Goal: Task Accomplishment & Management: Use online tool/utility

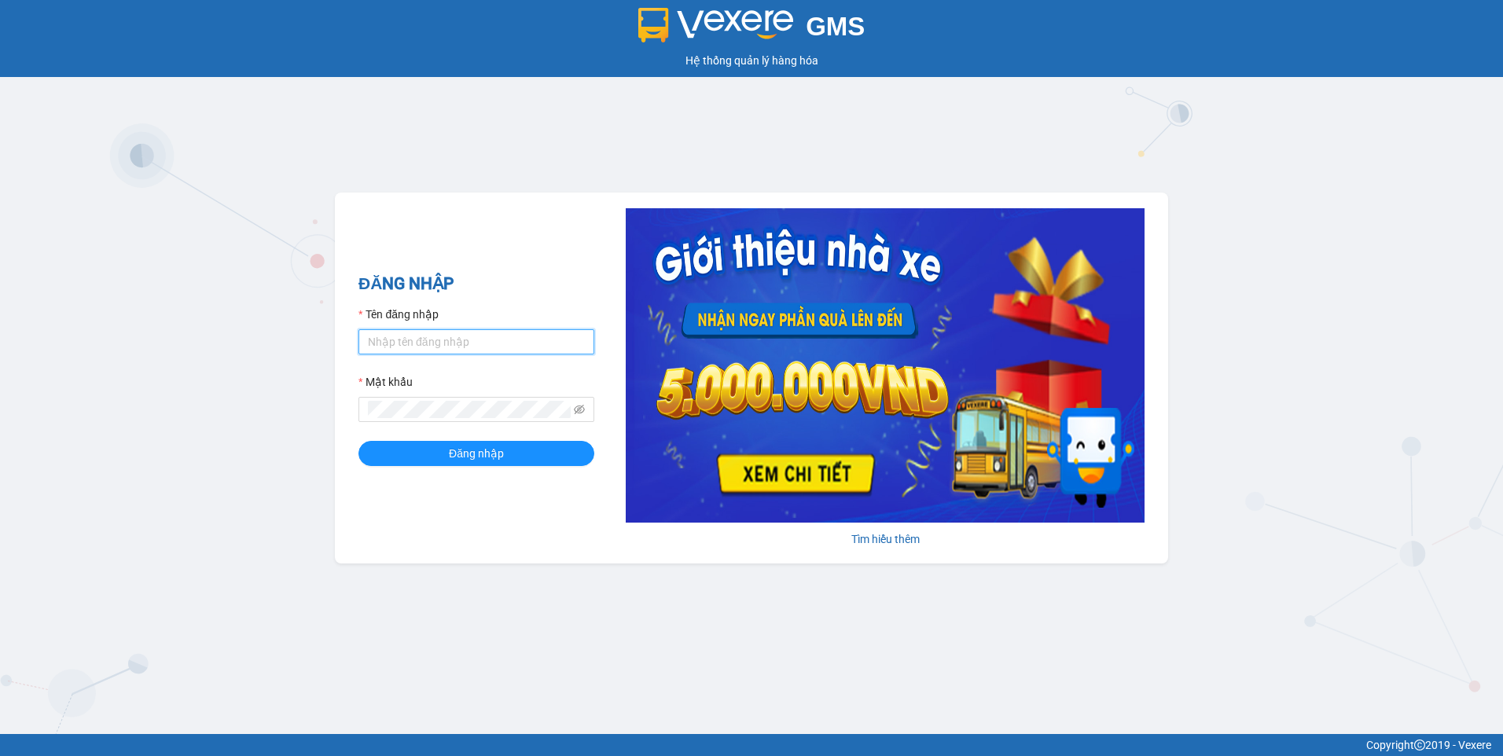
click at [443, 344] on input "Tên đăng nhập" at bounding box center [477, 341] width 236 height 25
type input "ngocbao.namhailimo"
click at [359, 441] on button "Đăng nhập" at bounding box center [477, 453] width 236 height 25
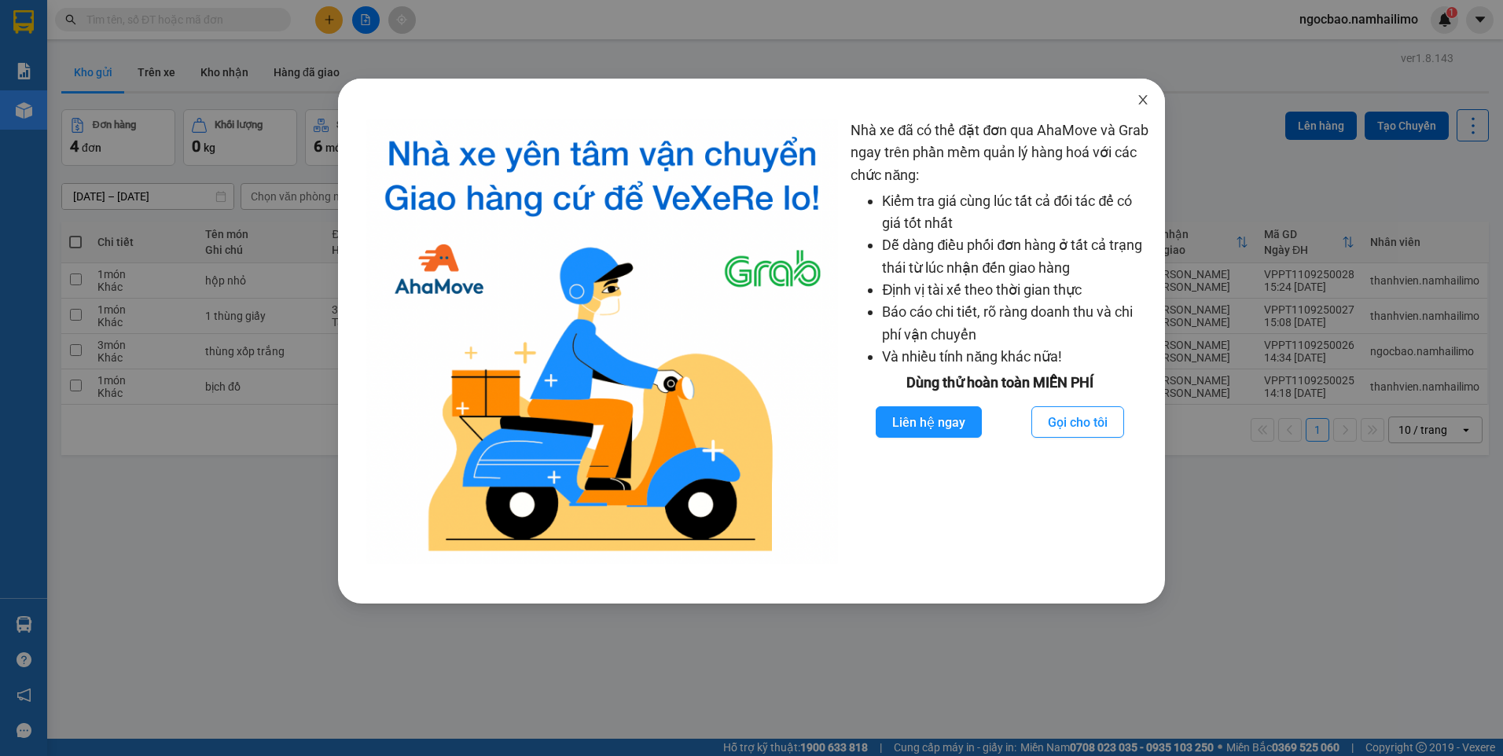
click at [1144, 103] on icon "close" at bounding box center [1143, 100] width 13 height 13
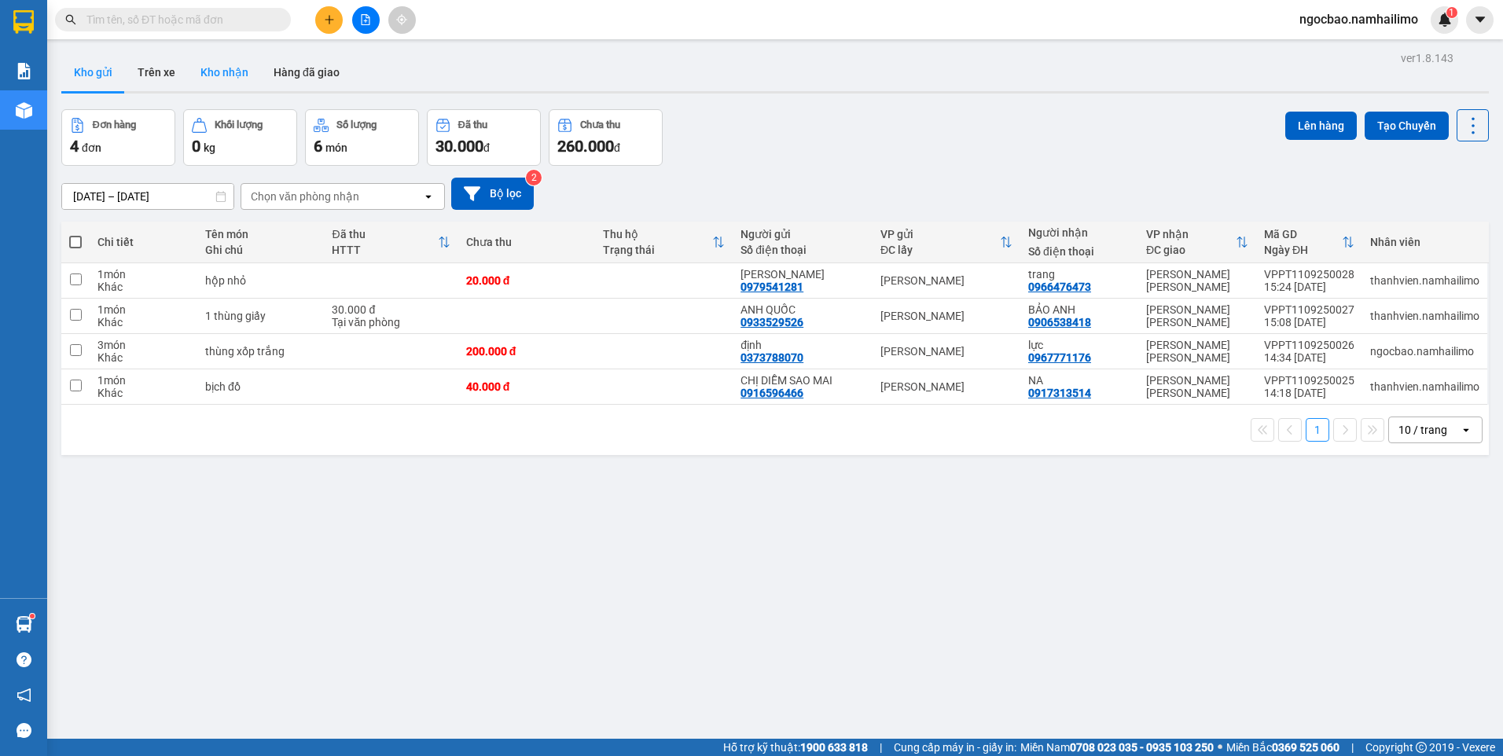
click at [217, 70] on button "Kho nhận" at bounding box center [224, 72] width 73 height 38
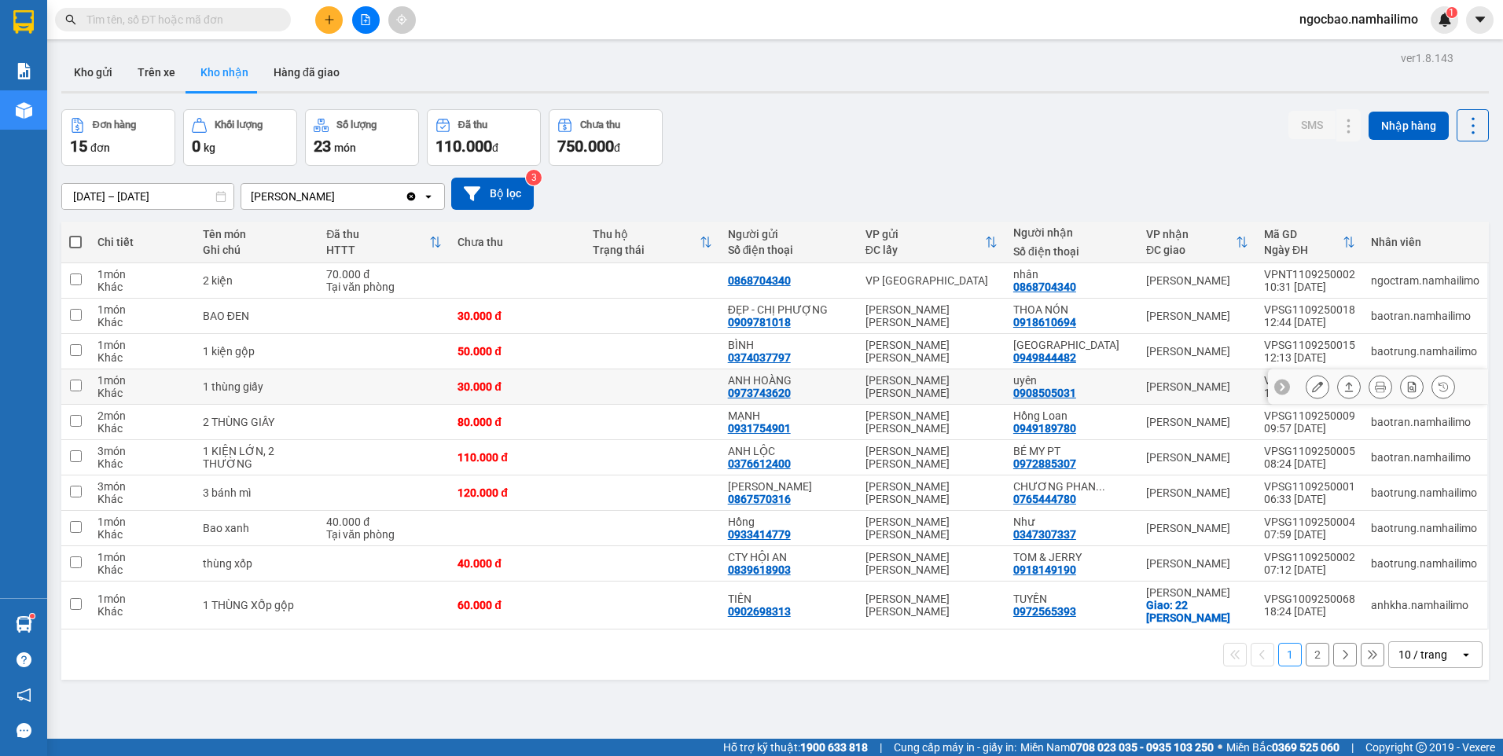
scroll to position [72, 0]
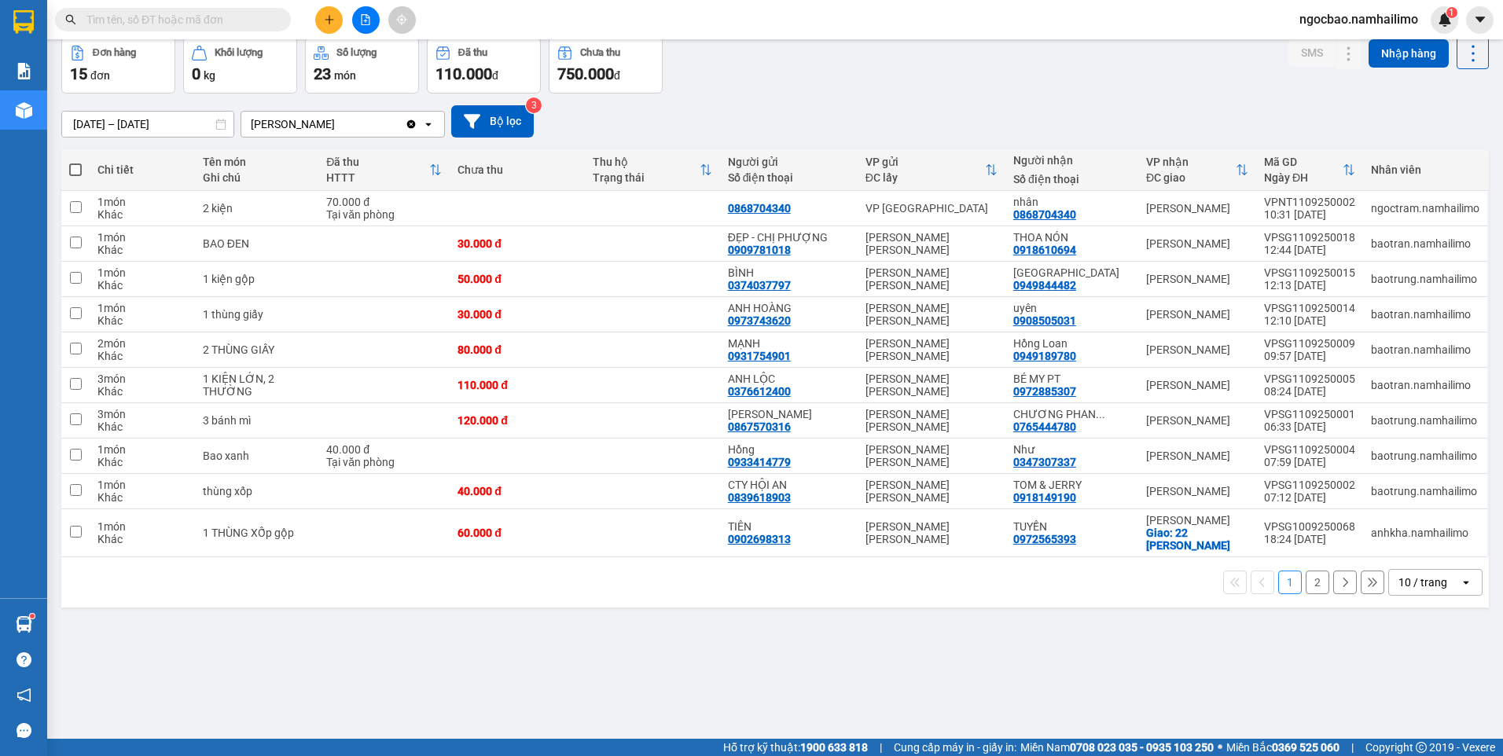
click at [1309, 583] on button "2" at bounding box center [1318, 583] width 24 height 24
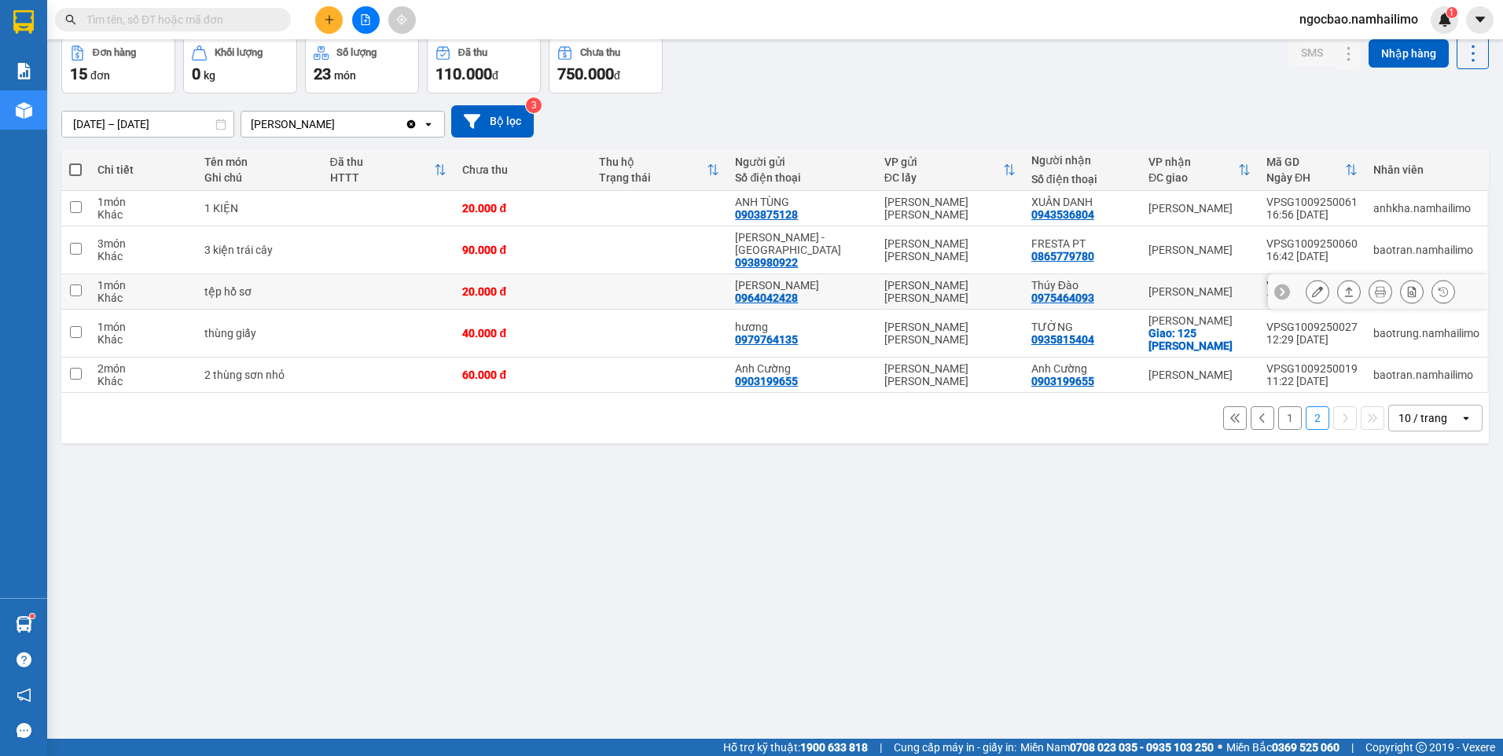
click at [1312, 286] on icon at bounding box center [1317, 291] width 11 height 11
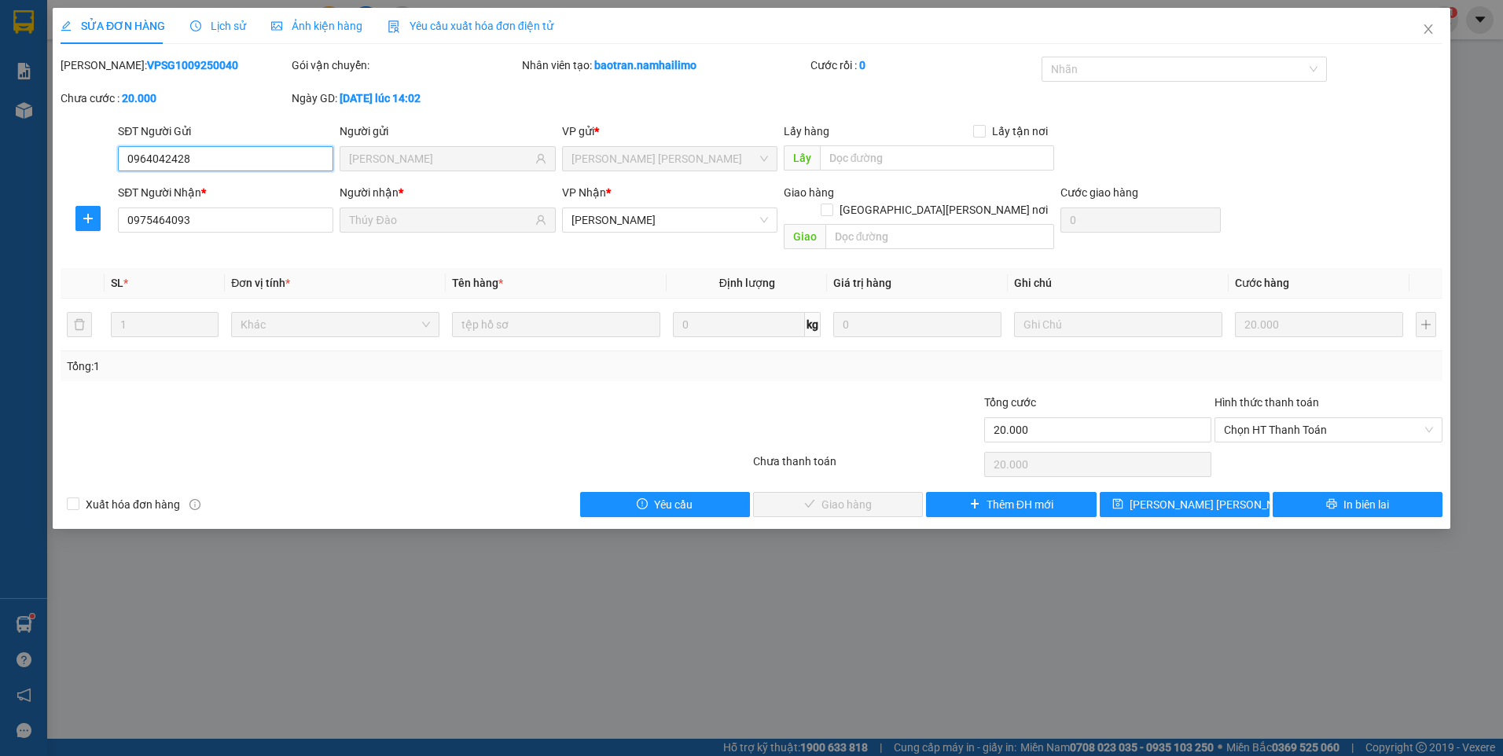
drag, startPoint x: 1256, startPoint y: 411, endPoint x: 1252, endPoint y: 426, distance: 15.4
click at [1256, 418] on span "Chọn HT Thanh Toán" at bounding box center [1328, 430] width 209 height 24
drag, startPoint x: 1265, startPoint y: 444, endPoint x: 969, endPoint y: 503, distance: 302.2
click at [1264, 445] on div "Tại văn phòng" at bounding box center [1328, 444] width 209 height 17
type input "0"
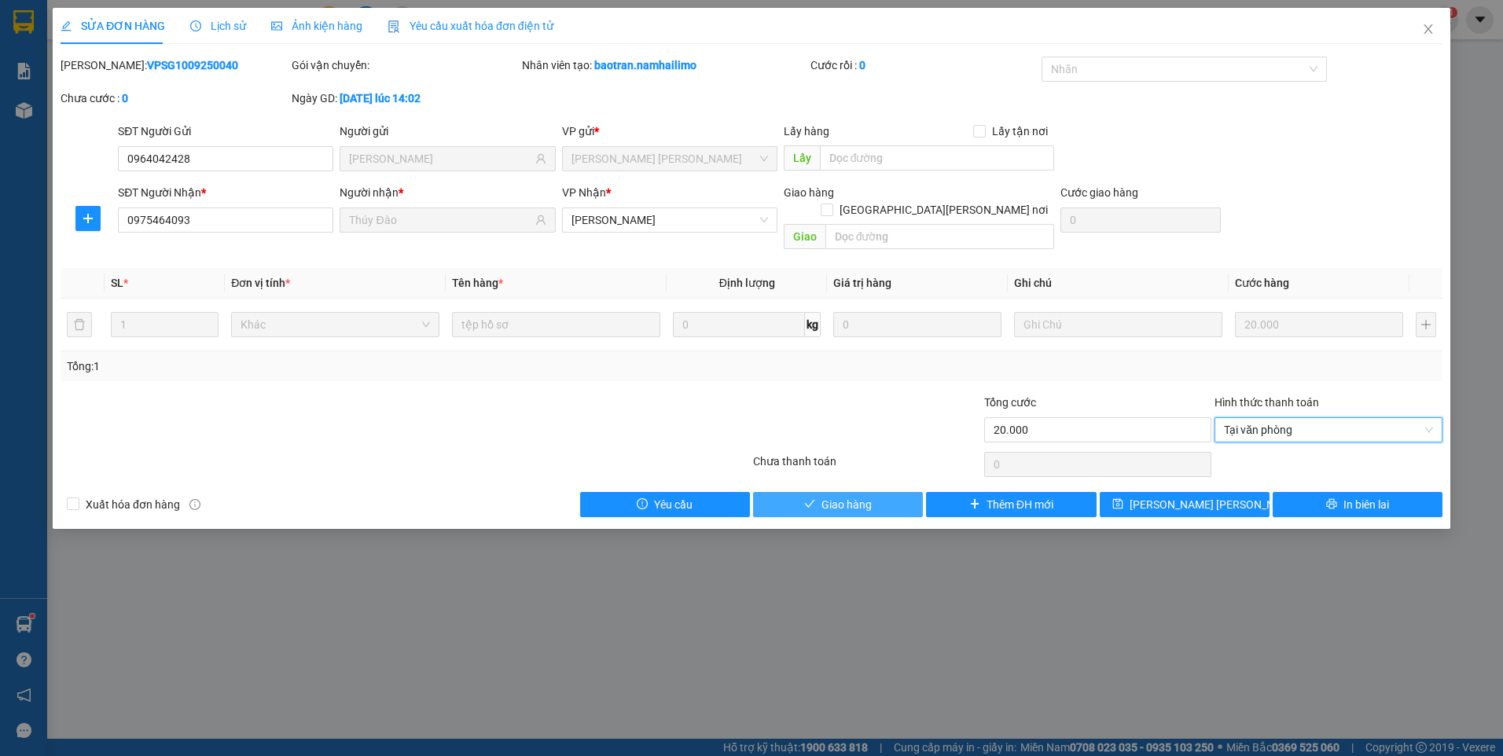
click at [865, 496] on span "Giao hàng" at bounding box center [847, 504] width 50 height 17
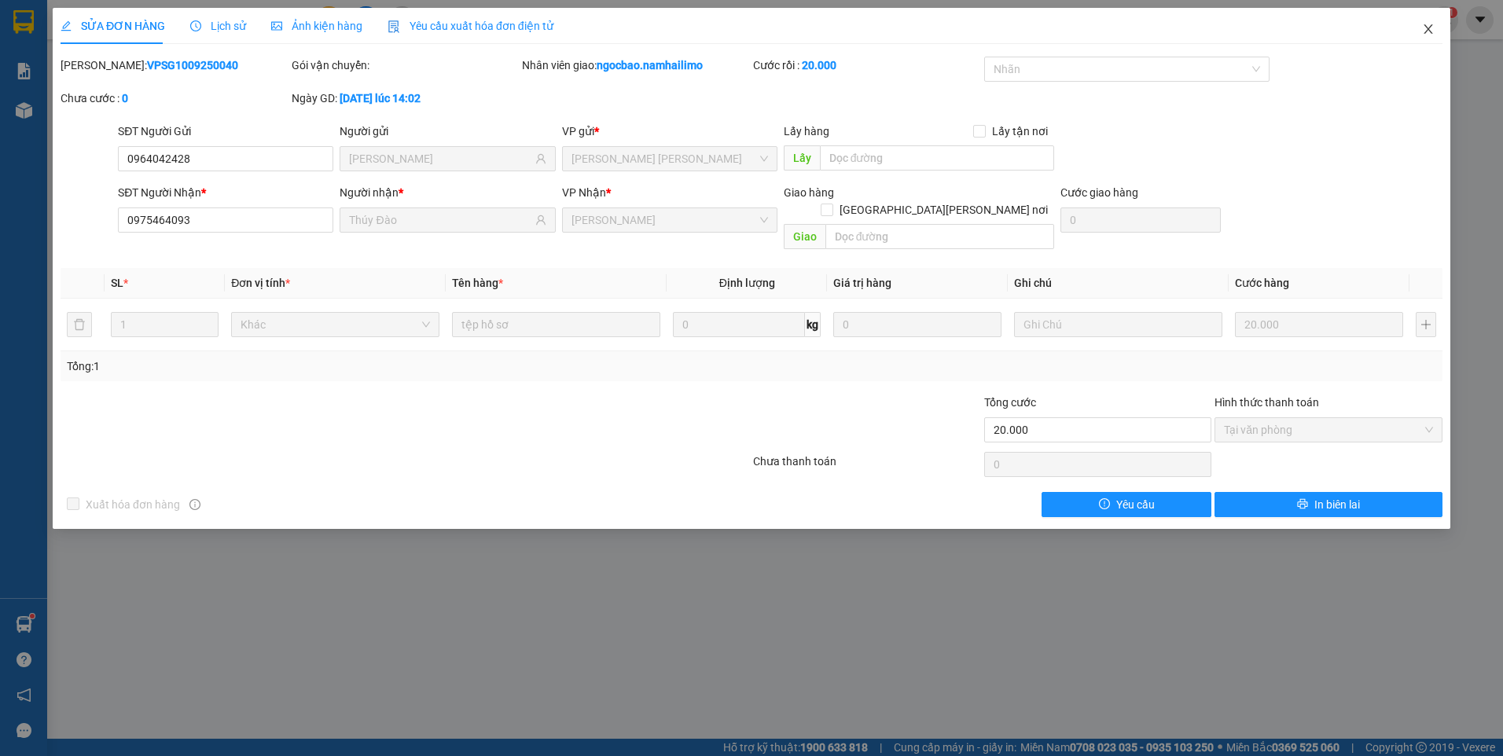
click at [1430, 27] on icon "close" at bounding box center [1428, 29] width 13 height 13
